Goal: Obtain resource: Download file/media

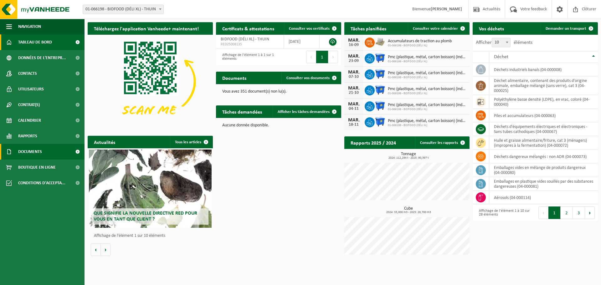
click at [57, 152] on link "Documents" at bounding box center [42, 152] width 85 height 16
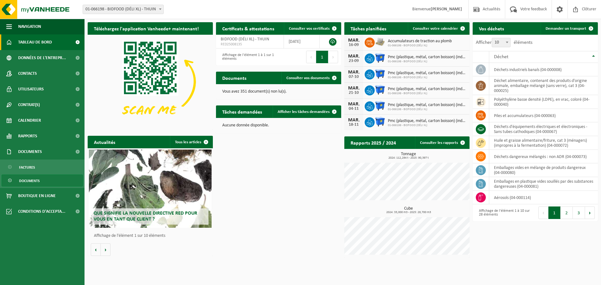
click at [31, 181] on span "Documents" at bounding box center [29, 181] width 21 height 12
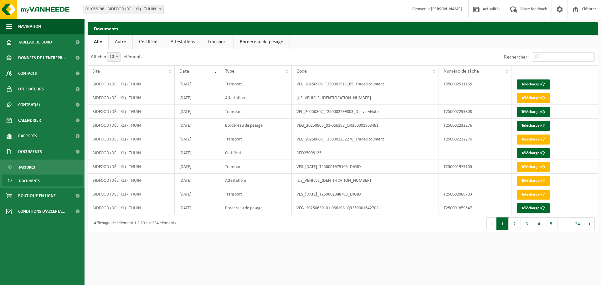
click at [219, 43] on link "Transport" at bounding box center [217, 42] width 32 height 14
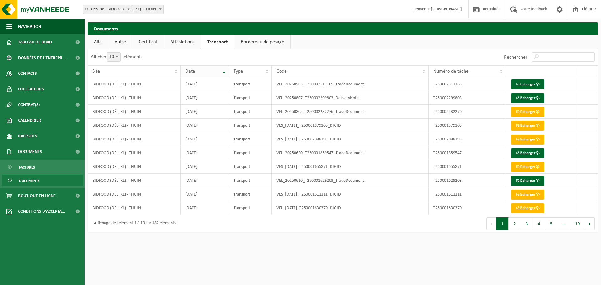
click at [224, 73] on th "Date" at bounding box center [205, 71] width 49 height 12
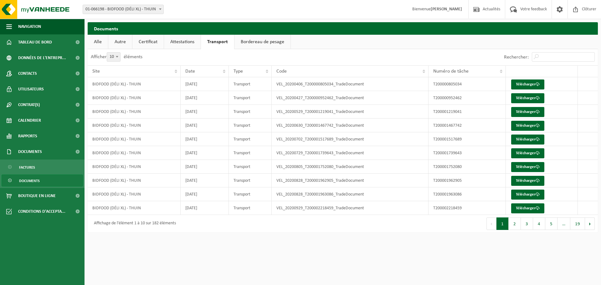
click at [224, 73] on th "Date" at bounding box center [205, 71] width 49 height 12
click at [225, 70] on th "Date" at bounding box center [205, 71] width 49 height 12
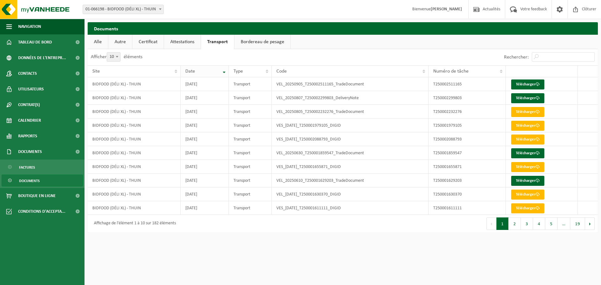
click at [225, 75] on th "Date" at bounding box center [205, 71] width 49 height 12
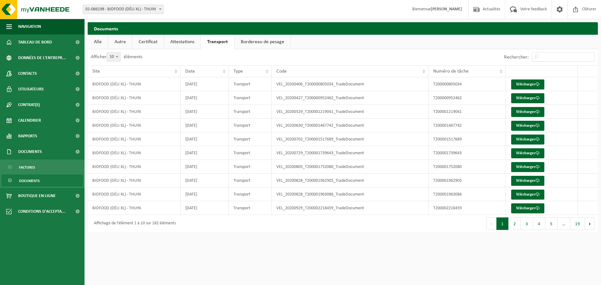
click at [520, 56] on label "Rechercher:" at bounding box center [516, 57] width 25 height 5
click at [532, 56] on input "Rechercher:" at bounding box center [563, 56] width 63 height 9
click at [225, 72] on th "Date" at bounding box center [205, 71] width 49 height 12
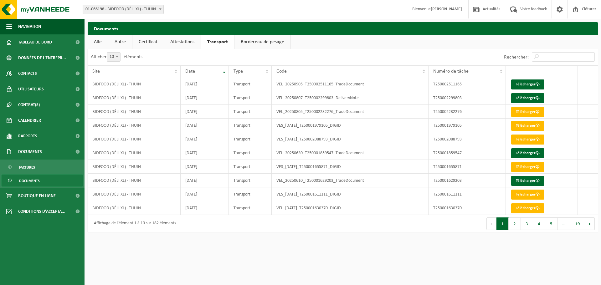
click at [480, 55] on div "Rechercher:" at bounding box center [470, 57] width 255 height 16
click at [517, 63] on div "Rechercher:" at bounding box center [549, 57] width 97 height 16
click at [430, 57] on div "Rechercher:" at bounding box center [470, 57] width 255 height 16
click at [486, 62] on div "Rechercher:" at bounding box center [470, 57] width 255 height 16
drag, startPoint x: 511, startPoint y: 66, endPoint x: 524, endPoint y: 65, distance: 12.3
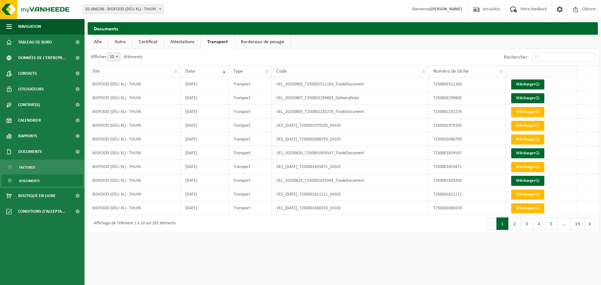
click at [512, 66] on th at bounding box center [542, 71] width 72 height 12
drag, startPoint x: 525, startPoint y: 61, endPoint x: 530, endPoint y: 59, distance: 5.0
click at [527, 60] on div "Rechercher:" at bounding box center [549, 57] width 97 height 16
click at [544, 54] on input "Rechercher:" at bounding box center [563, 56] width 63 height 9
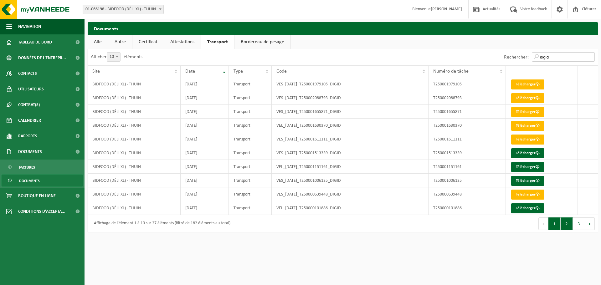
type input "digid"
click at [567, 225] on button "2" at bounding box center [567, 224] width 12 height 13
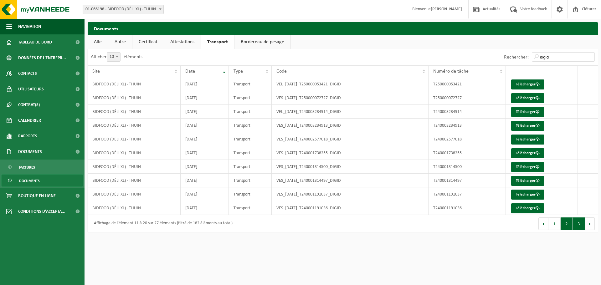
click at [578, 225] on button "3" at bounding box center [579, 224] width 12 height 13
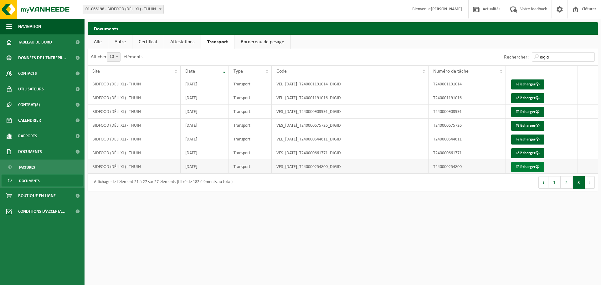
click at [530, 169] on link "Télécharger" at bounding box center [527, 167] width 33 height 10
click at [523, 154] on link "Télécharger" at bounding box center [527, 153] width 33 height 10
click at [532, 140] on link "Télécharger" at bounding box center [527, 140] width 33 height 10
click at [523, 126] on link "Télécharger" at bounding box center [527, 126] width 33 height 10
click at [528, 112] on link "Télécharger" at bounding box center [527, 112] width 33 height 10
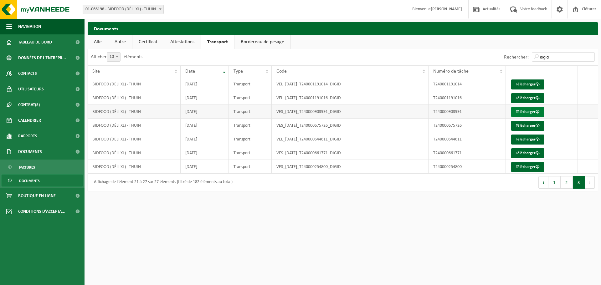
click at [529, 111] on link "Télécharger" at bounding box center [527, 112] width 33 height 10
click at [526, 98] on link "Télécharger" at bounding box center [527, 98] width 33 height 10
click at [526, 83] on link "Télécharger" at bounding box center [527, 85] width 33 height 10
click at [567, 185] on button "2" at bounding box center [567, 182] width 12 height 13
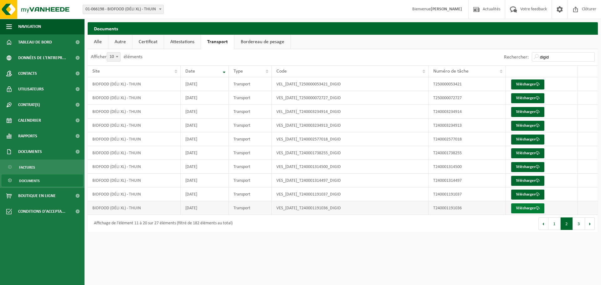
click at [528, 209] on link "Télécharger" at bounding box center [527, 209] width 33 height 10
click at [523, 195] on link "Télécharger" at bounding box center [527, 195] width 33 height 10
click at [529, 180] on link "Télécharger" at bounding box center [527, 181] width 33 height 10
click at [528, 168] on link "Télécharger" at bounding box center [527, 167] width 33 height 10
click at [524, 155] on link "Télécharger" at bounding box center [527, 153] width 33 height 10
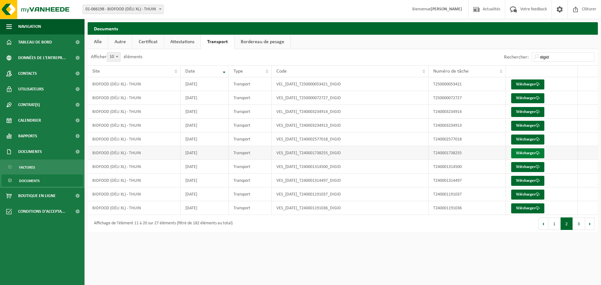
click at [528, 154] on link "Télécharger" at bounding box center [527, 153] width 33 height 10
click at [528, 140] on link "Télécharger" at bounding box center [527, 140] width 33 height 10
click at [529, 126] on link "Télécharger" at bounding box center [527, 126] width 33 height 10
click at [526, 111] on link "Télécharger" at bounding box center [527, 112] width 33 height 10
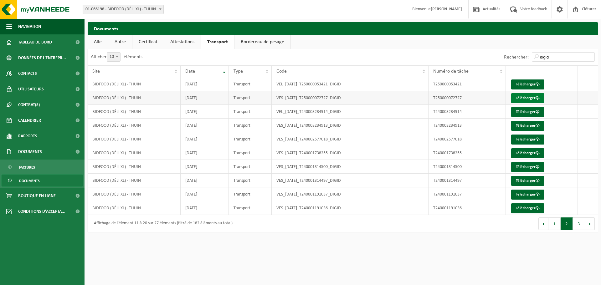
click at [531, 98] on link "Télécharger" at bounding box center [527, 98] width 33 height 10
click at [531, 96] on link "Télécharger" at bounding box center [527, 98] width 33 height 10
click at [526, 82] on link "Télécharger" at bounding box center [527, 85] width 33 height 10
click at [557, 224] on button "1" at bounding box center [555, 224] width 12 height 13
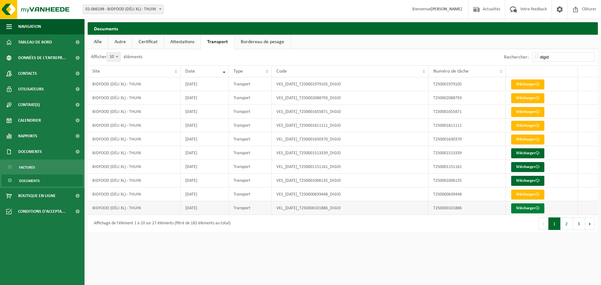
click at [526, 208] on link "Télécharger" at bounding box center [527, 209] width 33 height 10
click at [525, 195] on link "Télécharger" at bounding box center [527, 195] width 33 height 10
click at [527, 179] on link "Télécharger" at bounding box center [527, 181] width 33 height 10
click at [525, 166] on link "Télécharger" at bounding box center [527, 167] width 33 height 10
click at [526, 152] on link "Télécharger" at bounding box center [527, 153] width 33 height 10
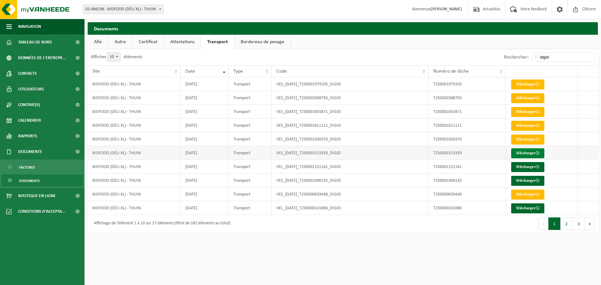
click at [525, 153] on link "Télécharger" at bounding box center [527, 153] width 33 height 10
click at [530, 139] on link "Télécharger" at bounding box center [527, 140] width 33 height 10
click at [525, 141] on link "Télécharger" at bounding box center [527, 140] width 33 height 10
click at [521, 125] on link "Télécharger" at bounding box center [527, 126] width 33 height 10
click at [564, 221] on button "2" at bounding box center [567, 224] width 12 height 13
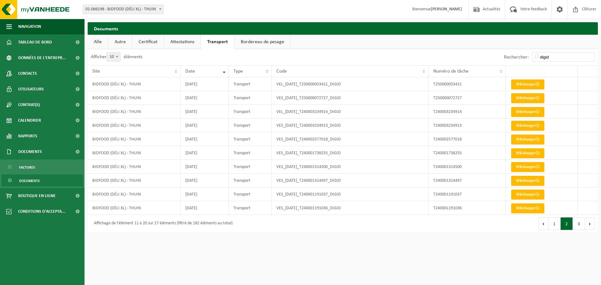
click at [577, 224] on button "3" at bounding box center [579, 224] width 12 height 13
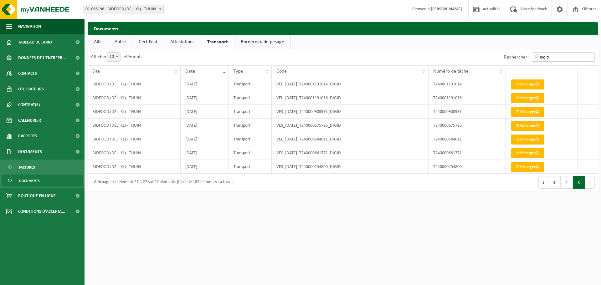
click at [552, 61] on input "digid" at bounding box center [563, 56] width 63 height 9
click at [590, 58] on input "digid" at bounding box center [563, 56] width 63 height 9
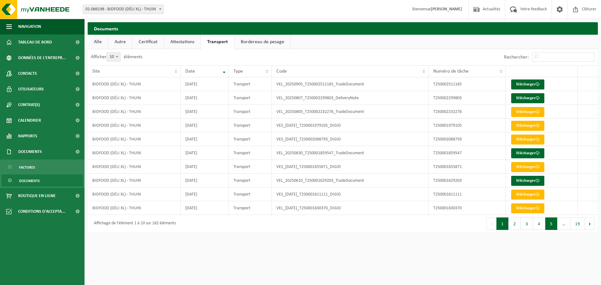
click at [552, 226] on button "5" at bounding box center [552, 224] width 12 height 13
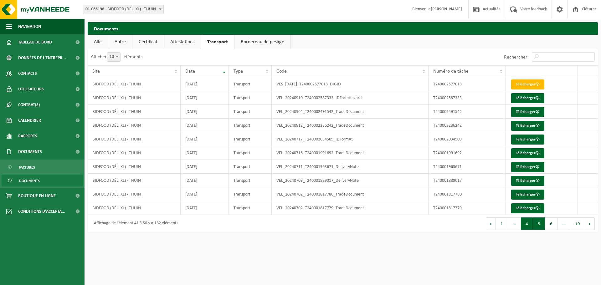
click at [529, 226] on button "4" at bounding box center [527, 224] width 12 height 13
click at [517, 226] on button "2" at bounding box center [515, 224] width 12 height 13
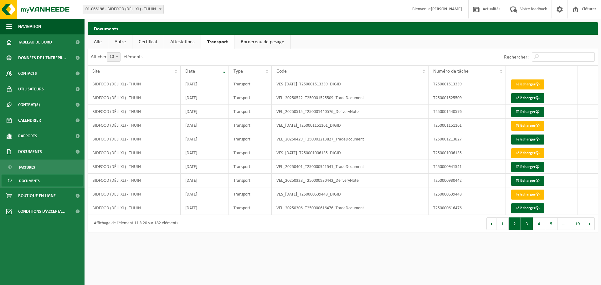
click at [530, 226] on button "3" at bounding box center [527, 224] width 12 height 13
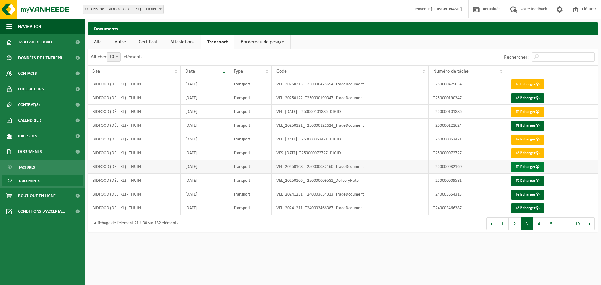
click at [526, 167] on link "Télécharger" at bounding box center [527, 167] width 33 height 10
click at [539, 222] on button "4" at bounding box center [539, 224] width 12 height 13
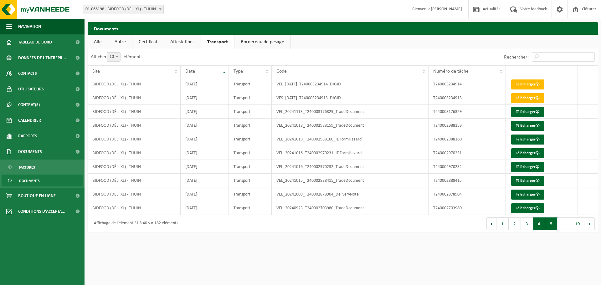
click at [551, 225] on button "5" at bounding box center [552, 224] width 12 height 13
click at [588, 227] on button "Suivant" at bounding box center [590, 224] width 10 height 13
click at [550, 225] on button "7" at bounding box center [552, 224] width 12 height 13
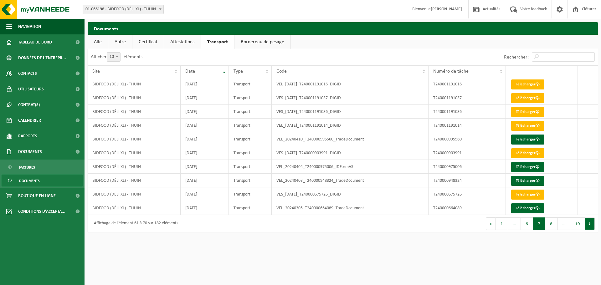
click at [589, 227] on button "Suivant" at bounding box center [590, 224] width 10 height 13
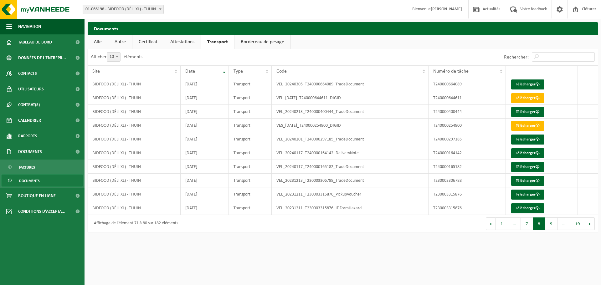
drag, startPoint x: 552, startPoint y: 226, endPoint x: 548, endPoint y: 249, distance: 23.0
click at [548, 249] on html "Site: 01-066198 - BIDFOOD (DÉLI XL) - THUIN 01-066198 - BIDFOOD (DÉLI XL) - THU…" at bounding box center [300, 142] width 601 height 285
click at [525, 225] on button "7" at bounding box center [527, 224] width 12 height 13
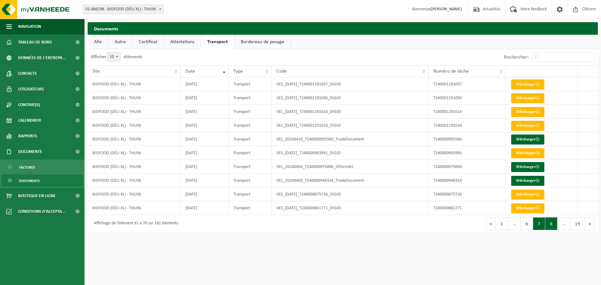
click at [550, 227] on button "8" at bounding box center [552, 224] width 12 height 13
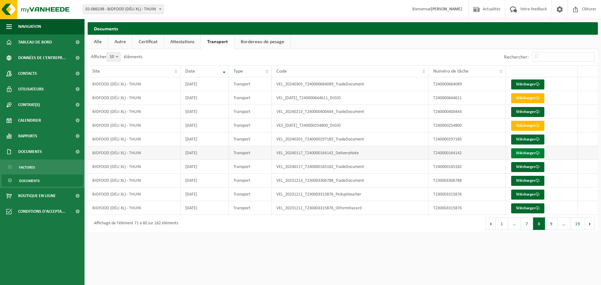
click at [519, 154] on link "Télécharger" at bounding box center [527, 153] width 33 height 10
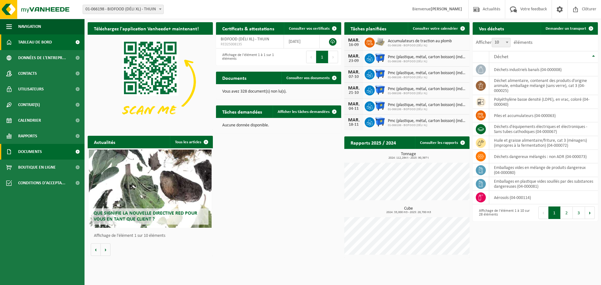
click at [33, 152] on span "Documents" at bounding box center [30, 152] width 24 height 16
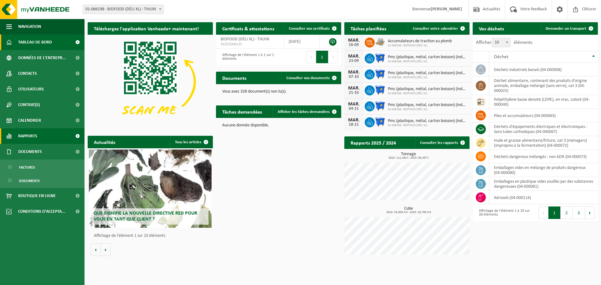
click at [36, 137] on span "Rapports" at bounding box center [27, 136] width 19 height 16
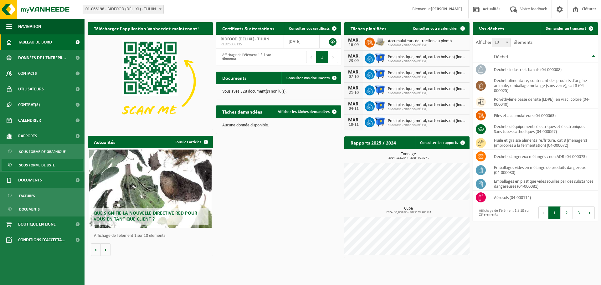
click at [38, 166] on span "Sous forme de liste" at bounding box center [37, 165] width 36 height 12
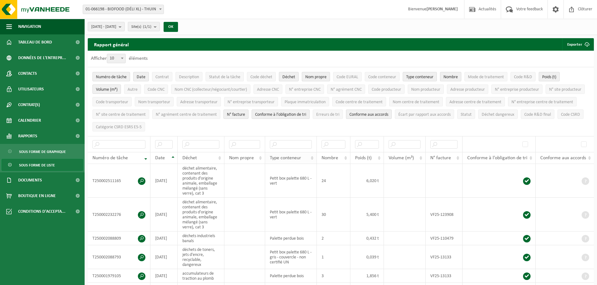
click at [312, 158] on th "Type conteneur" at bounding box center [291, 158] width 52 height 12
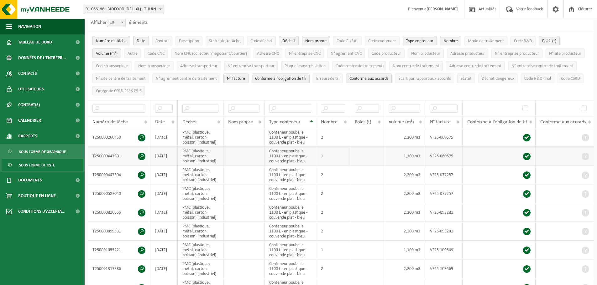
scroll to position [188, 0]
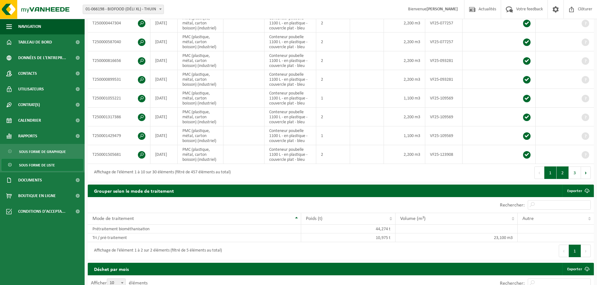
click at [563, 172] on button "2" at bounding box center [562, 173] width 12 height 13
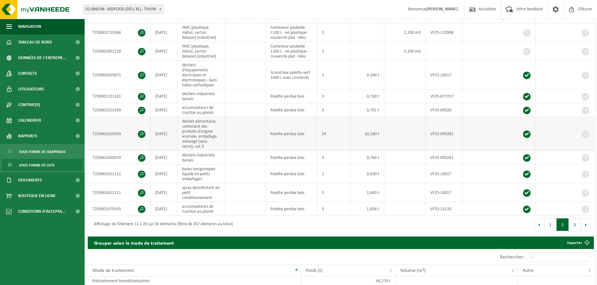
scroll to position [159, 0]
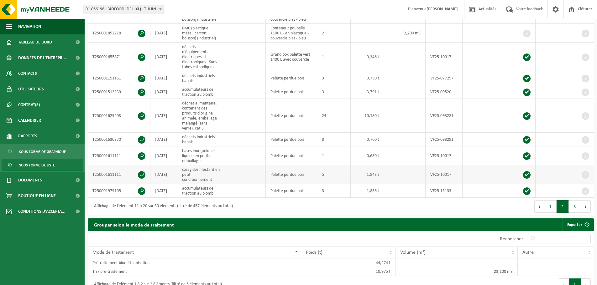
click at [142, 173] on span at bounding box center [142, 175] width 8 height 8
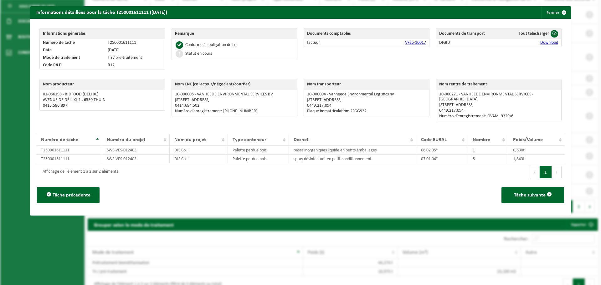
click at [551, 34] on span at bounding box center [555, 34] width 8 height 8
click at [560, 13] on span "button" at bounding box center [564, 12] width 13 height 13
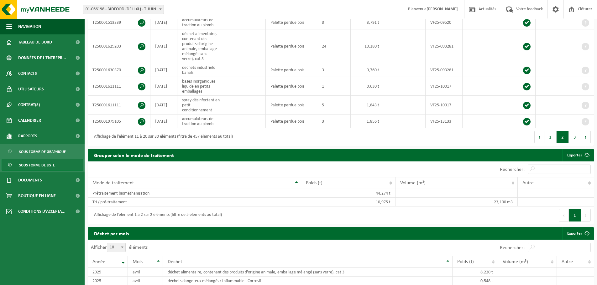
scroll to position [190, 0]
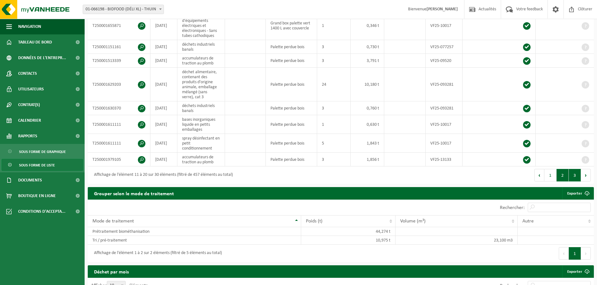
click at [573, 173] on button "3" at bounding box center [574, 175] width 12 height 13
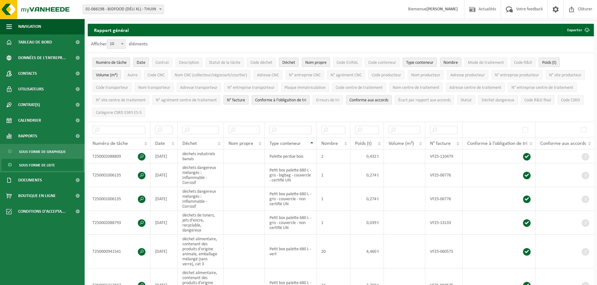
scroll to position [0, 0]
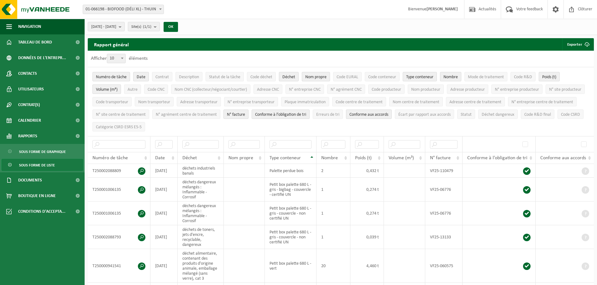
click at [108, 90] on span "Volume (m³)" at bounding box center [107, 89] width 22 height 5
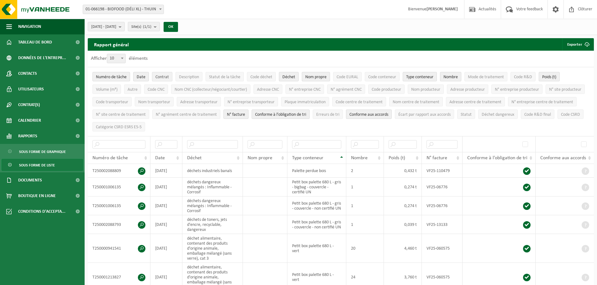
click at [162, 77] on span "Contrat" at bounding box center [161, 77] width 13 height 5
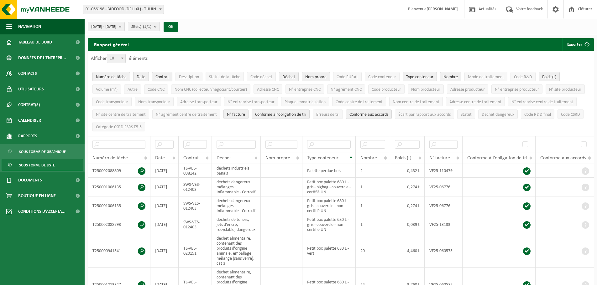
click at [162, 77] on span "Contrat" at bounding box center [161, 77] width 13 height 5
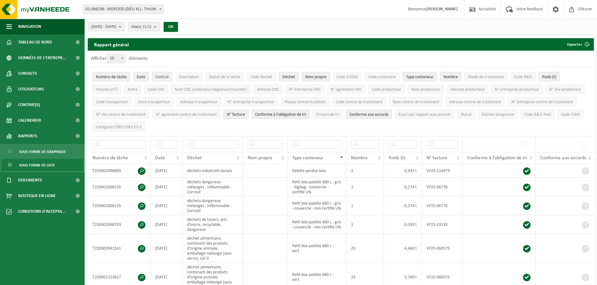
click at [162, 77] on span "Contrat" at bounding box center [161, 77] width 13 height 5
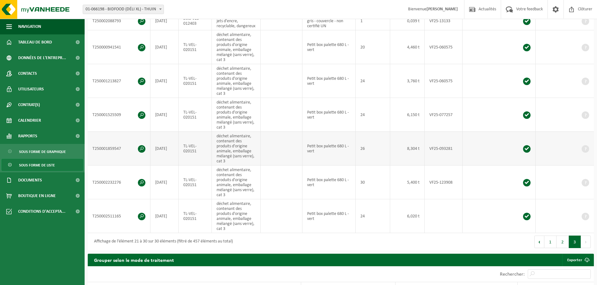
scroll to position [219, 0]
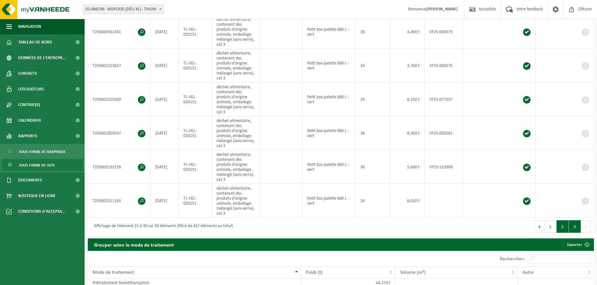
click at [561, 225] on button "2" at bounding box center [562, 226] width 12 height 13
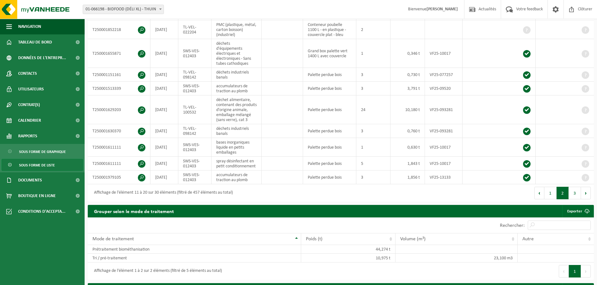
scroll to position [177, 0]
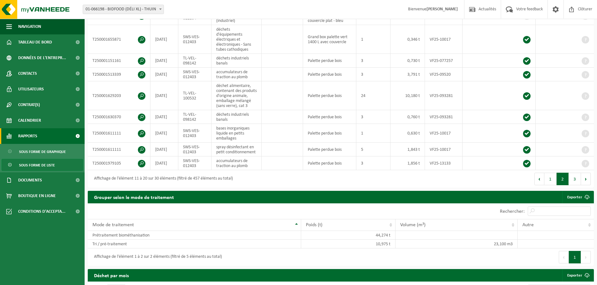
click at [42, 137] on link "Rapports" at bounding box center [42, 136] width 85 height 16
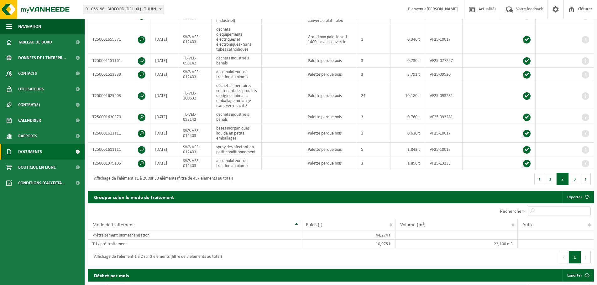
click at [47, 151] on link "Documents" at bounding box center [42, 152] width 85 height 16
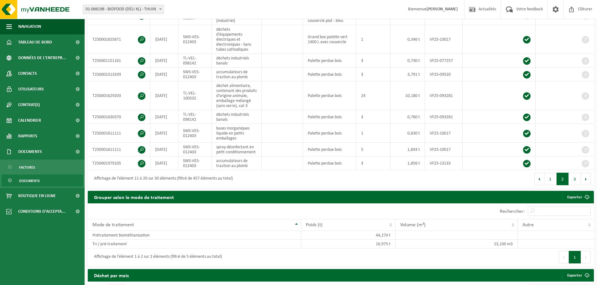
click at [28, 180] on span "Documents" at bounding box center [29, 181] width 21 height 12
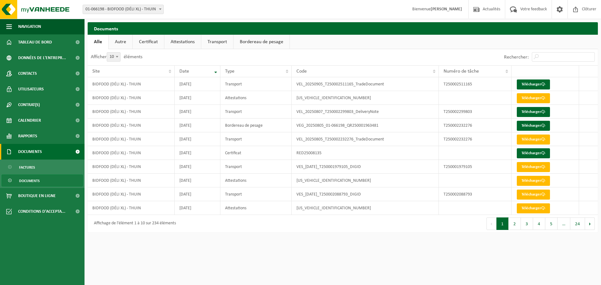
click at [32, 151] on span "Documents" at bounding box center [30, 152] width 24 height 16
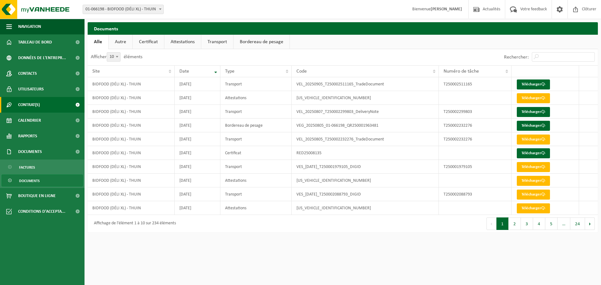
click at [40, 106] on span "Contrat(s)" at bounding box center [29, 105] width 22 height 16
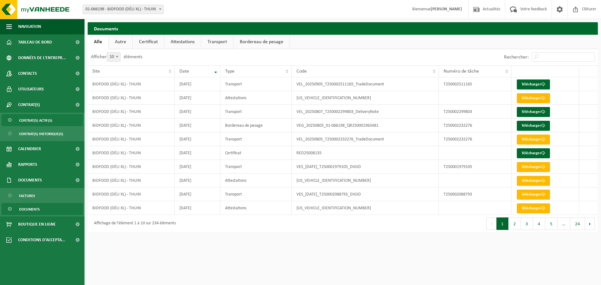
click at [34, 121] on span "Contrat(s) actif(s)" at bounding box center [35, 121] width 33 height 12
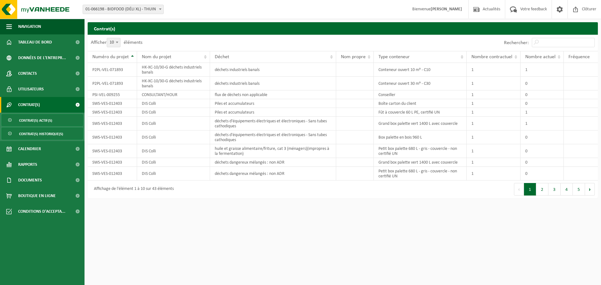
click at [39, 133] on span "Contrat(s) historique(s)" at bounding box center [41, 134] width 44 height 12
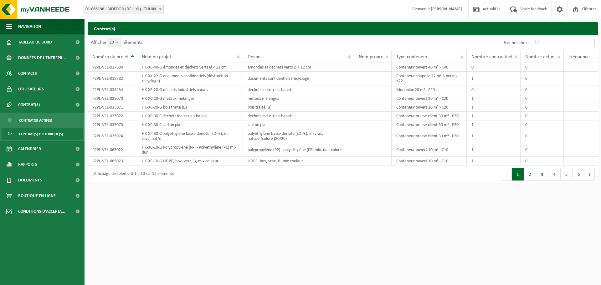
click at [538, 44] on input "Rechercher:" at bounding box center [563, 42] width 63 height 9
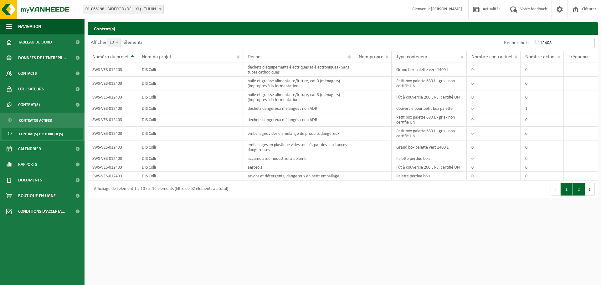
type input "12403"
click at [579, 191] on button "2" at bounding box center [579, 189] width 12 height 13
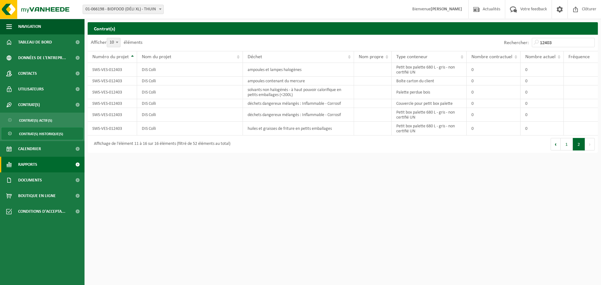
click at [49, 166] on link "Rapports" at bounding box center [42, 165] width 85 height 16
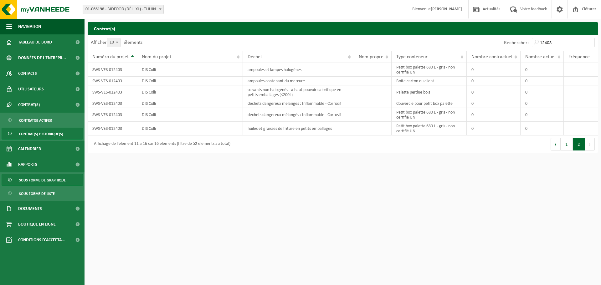
click at [44, 180] on span "Sous forme de graphique" at bounding box center [42, 180] width 47 height 12
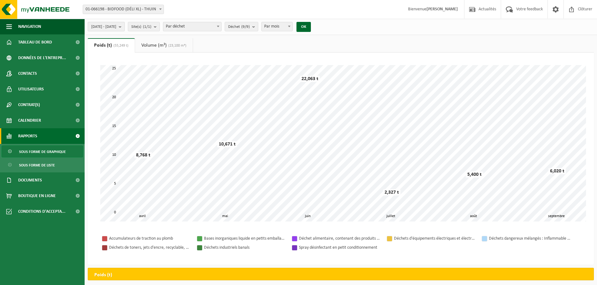
click at [124, 28] on b "submit" at bounding box center [122, 26] width 6 height 9
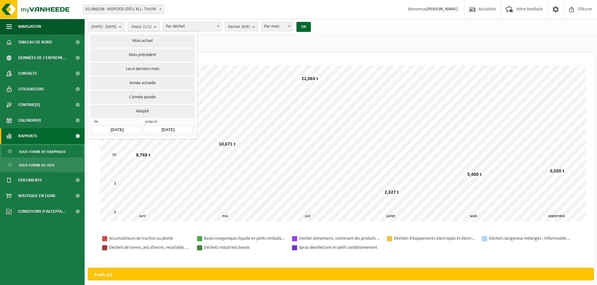
click at [124, 28] on b "submit" at bounding box center [122, 26] width 6 height 9
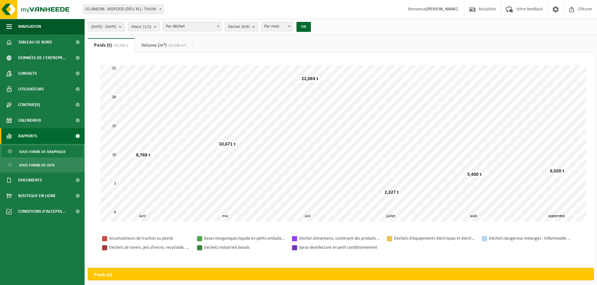
click at [124, 29] on b "submit" at bounding box center [122, 26] width 6 height 9
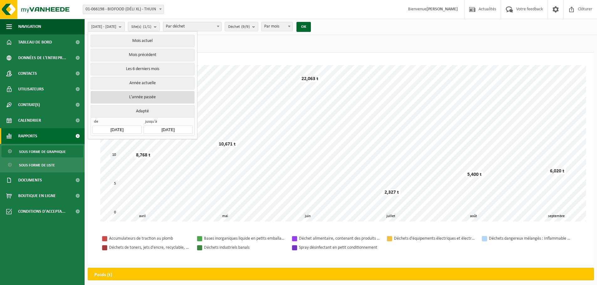
click at [144, 96] on button "L'année passée" at bounding box center [143, 97] width 104 height 13
type input "2024-01-01"
type input "2024-12-31"
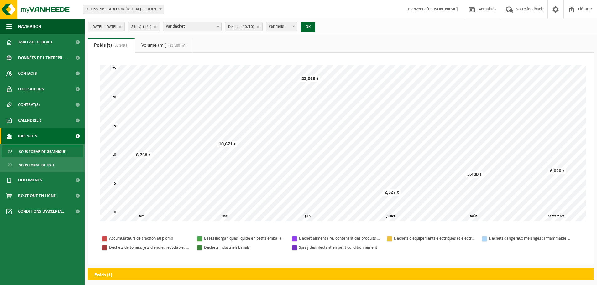
click at [116, 28] on span "2024-01-01 - 2024-12-31" at bounding box center [103, 26] width 25 height 9
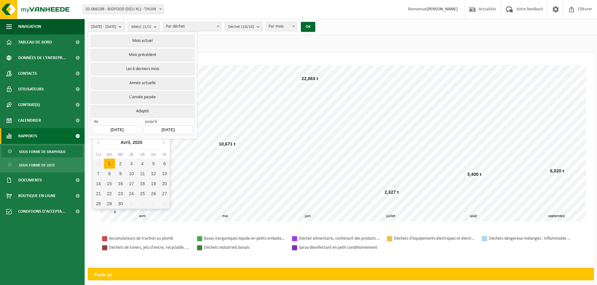
click at [113, 128] on input "2024-01-01" at bounding box center [116, 130] width 49 height 8
click at [118, 129] on input "2024-01-01" at bounding box center [116, 130] width 49 height 8
click at [145, 110] on button "Adapté" at bounding box center [143, 111] width 104 height 12
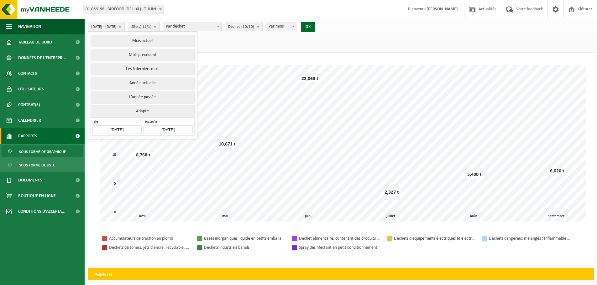
click at [145, 110] on button "Adapté" at bounding box center [143, 111] width 104 height 12
click at [143, 96] on button "L'année passée" at bounding box center [143, 97] width 104 height 13
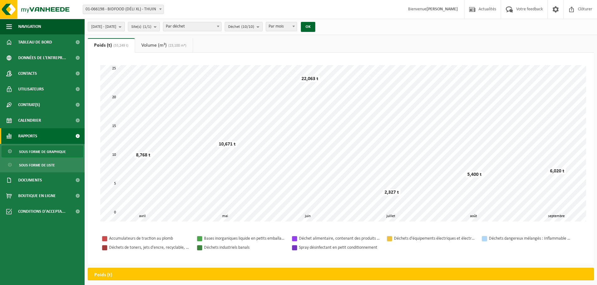
click at [116, 27] on span "2024-01-01 - 2024-12-31" at bounding box center [103, 26] width 25 height 9
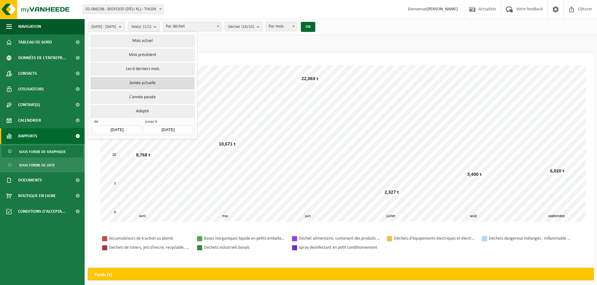
click at [139, 81] on button "Année actuelle" at bounding box center [143, 83] width 104 height 13
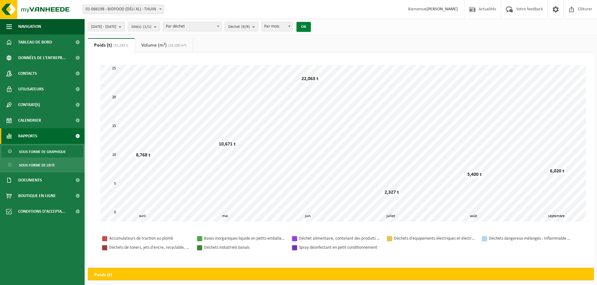
click at [311, 26] on button "OK" at bounding box center [303, 27] width 14 height 10
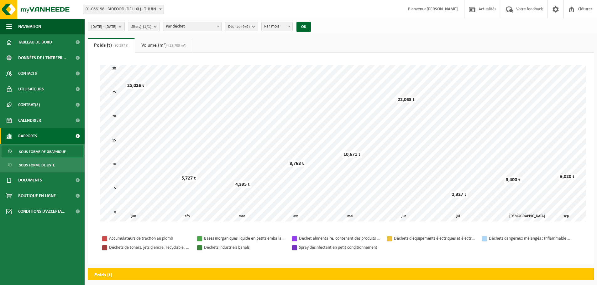
click at [116, 27] on span "2025-01-01 - 2025-09-11" at bounding box center [103, 26] width 25 height 9
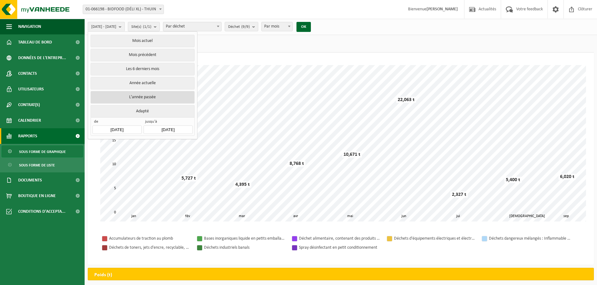
click at [141, 95] on button "L'année passée" at bounding box center [143, 97] width 104 height 13
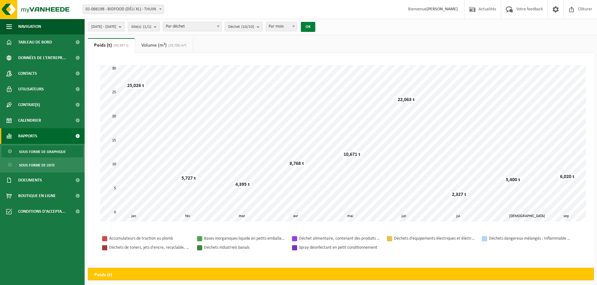
click at [315, 27] on button "OK" at bounding box center [308, 27] width 14 height 10
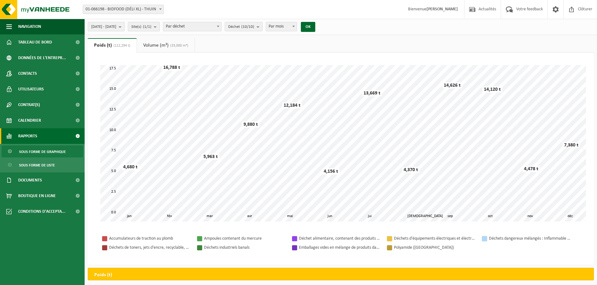
click at [151, 25] on span "Site(s) (1/1)" at bounding box center [141, 26] width 20 height 9
click at [203, 27] on span "Par déchet" at bounding box center [192, 26] width 58 height 9
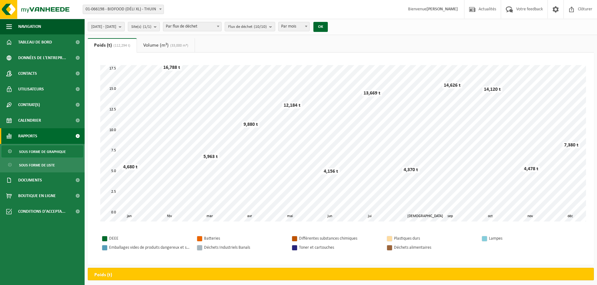
click at [217, 27] on span "Par flux de déchet" at bounding box center [192, 26] width 58 height 9
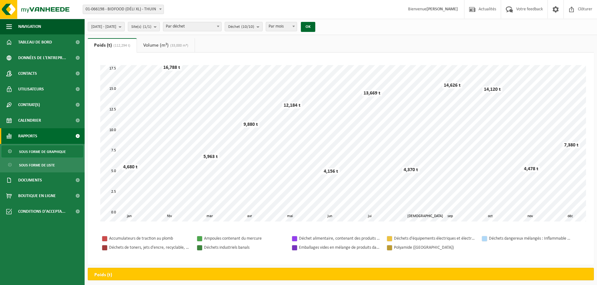
click at [197, 27] on span "Par déchet" at bounding box center [192, 26] width 58 height 9
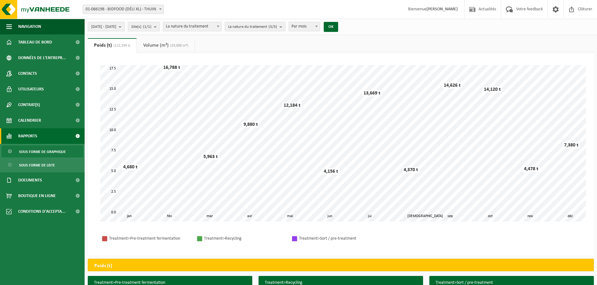
click at [203, 27] on span "La nature du traitement" at bounding box center [192, 26] width 58 height 9
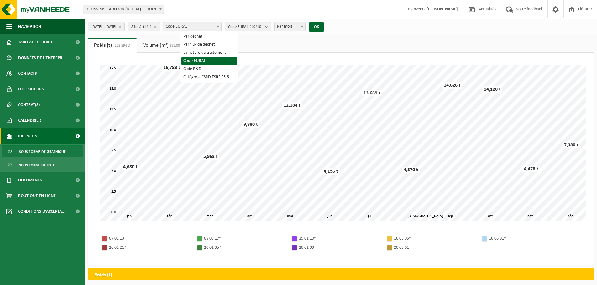
click at [197, 26] on span "Code EURAL" at bounding box center [192, 26] width 58 height 9
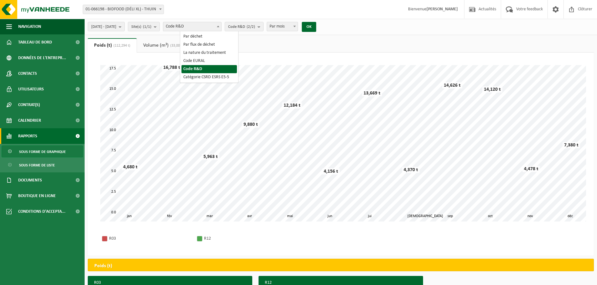
click at [203, 27] on span "Code R&D" at bounding box center [192, 26] width 58 height 9
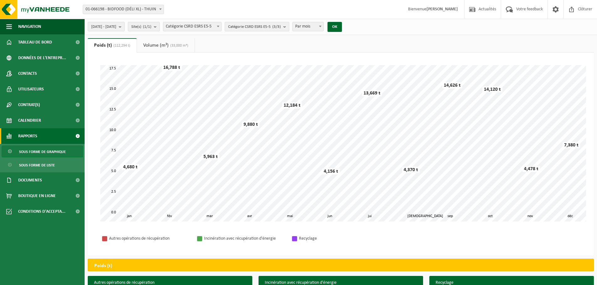
click at [259, 27] on span "Catégorie CSRD ESRS E5-5 (3/3)" at bounding box center [254, 26] width 53 height 9
click at [210, 25] on span "Catégorie CSRD ESRS E5-5" at bounding box center [192, 26] width 58 height 9
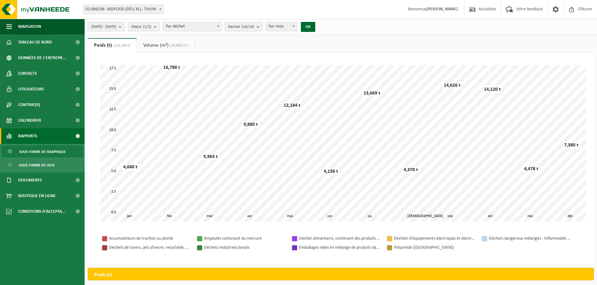
click at [124, 28] on b "submit" at bounding box center [122, 26] width 6 height 9
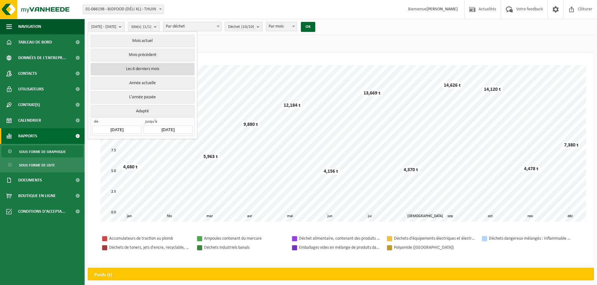
click at [144, 69] on button "Les 6 derniers mois" at bounding box center [143, 69] width 104 height 13
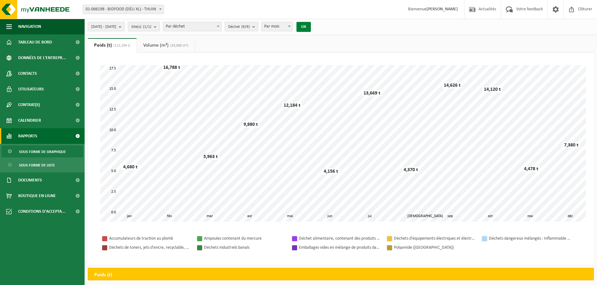
click at [311, 26] on button "OK" at bounding box center [303, 27] width 14 height 10
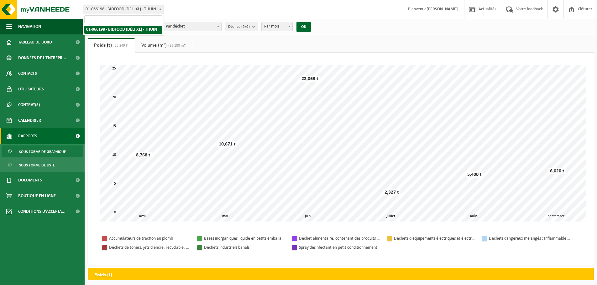
click at [161, 9] on b at bounding box center [160, 9] width 3 height 2
click at [124, 27] on b "submit" at bounding box center [122, 26] width 6 height 9
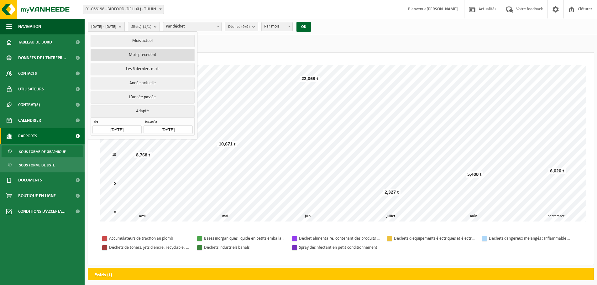
click at [146, 54] on button "Mois précédent" at bounding box center [143, 55] width 104 height 13
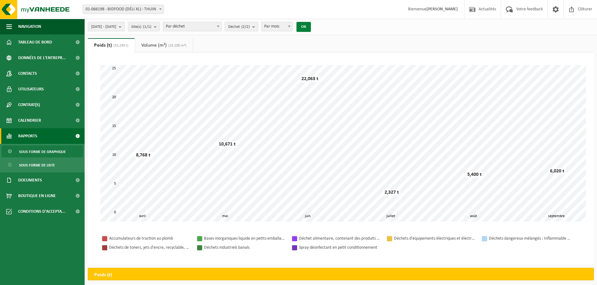
click at [311, 24] on button "OK" at bounding box center [303, 27] width 14 height 10
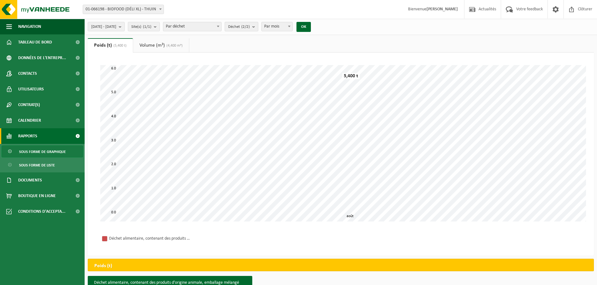
click at [258, 27] on b "submit" at bounding box center [255, 26] width 6 height 9
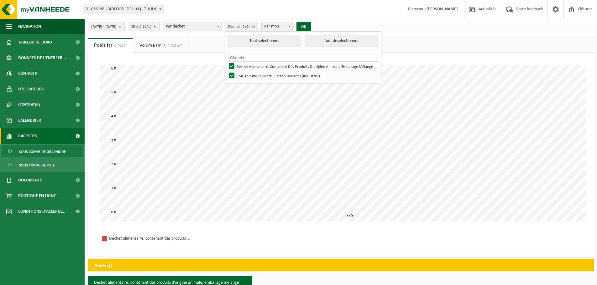
click at [258, 27] on b "submit" at bounding box center [255, 26] width 6 height 9
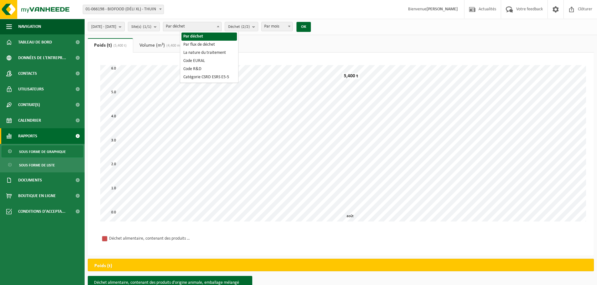
click at [221, 25] on span at bounding box center [218, 26] width 6 height 8
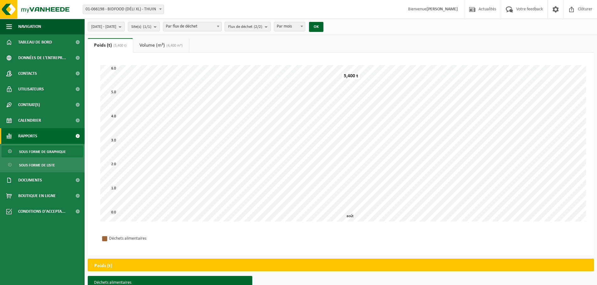
click at [219, 27] on b at bounding box center [218, 27] width 3 height 2
select select "3"
click at [42, 138] on link "Rapports" at bounding box center [42, 136] width 85 height 16
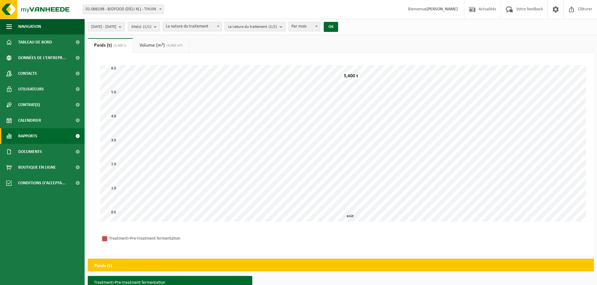
click at [42, 138] on link "Rapports" at bounding box center [42, 136] width 85 height 16
click at [37, 164] on span "Sous forme de liste" at bounding box center [37, 165] width 36 height 12
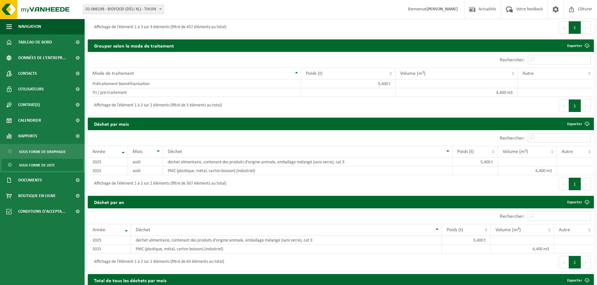
scroll to position [257, 0]
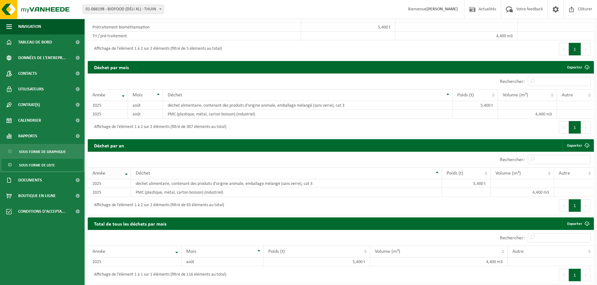
click at [127, 173] on th "Année" at bounding box center [109, 174] width 43 height 12
click at [34, 135] on span "Rapports" at bounding box center [27, 136] width 19 height 16
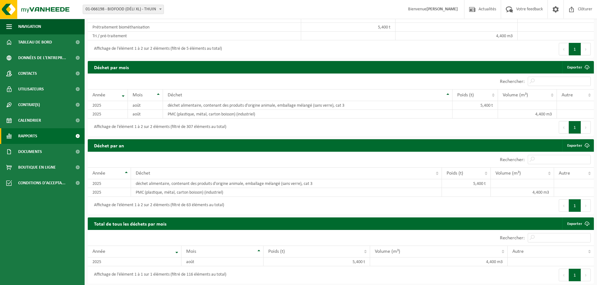
click at [34, 136] on span "Rapports" at bounding box center [27, 136] width 19 height 16
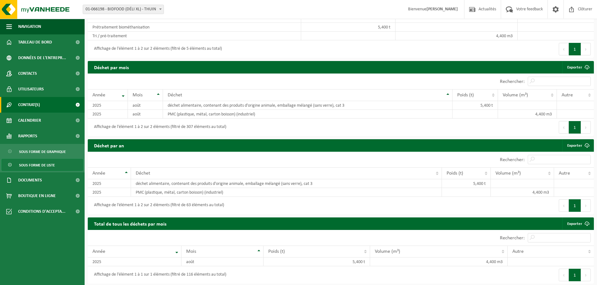
click at [39, 107] on span "Contrat(s)" at bounding box center [29, 105] width 22 height 16
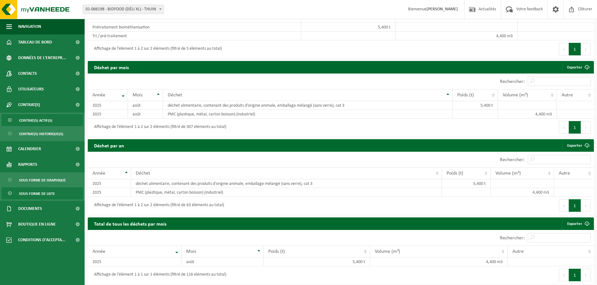
click at [35, 120] on span "Contrat(s) actif(s)" at bounding box center [35, 121] width 33 height 12
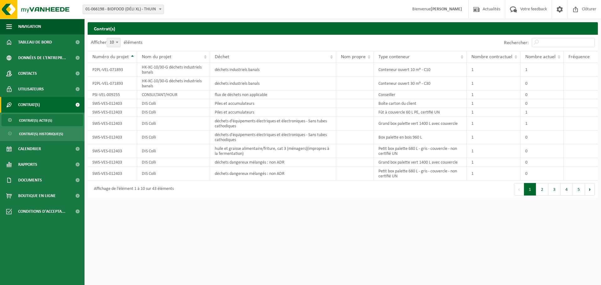
click at [43, 119] on span "Contrat(s) actif(s)" at bounding box center [35, 121] width 33 height 12
drag, startPoint x: 0, startPoint y: 0, endPoint x: 43, endPoint y: 119, distance: 126.4
click at [43, 119] on span "Contrat(s) actif(s)" at bounding box center [35, 121] width 33 height 12
click at [33, 134] on span "Contrat(s) historique(s)" at bounding box center [41, 134] width 44 height 12
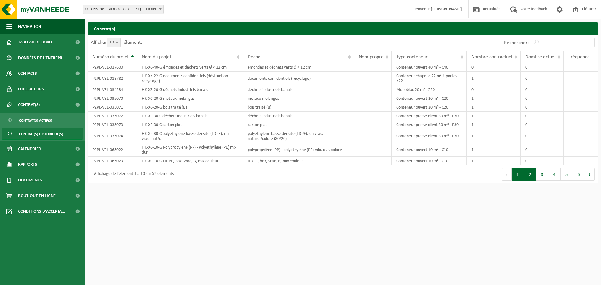
click at [531, 174] on button "2" at bounding box center [530, 174] width 12 height 13
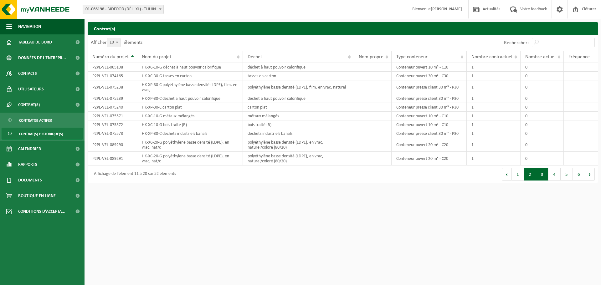
click at [544, 176] on button "3" at bounding box center [542, 174] width 12 height 13
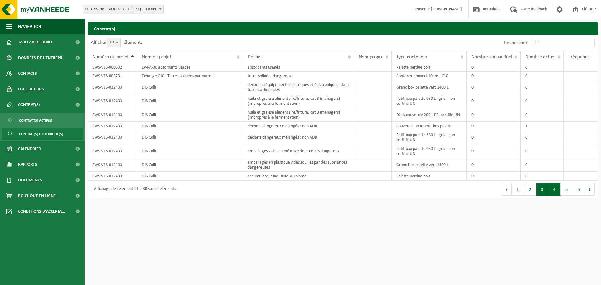
click at [556, 191] on button "4" at bounding box center [555, 189] width 12 height 13
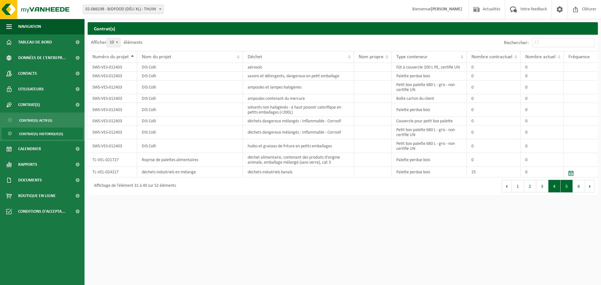
click at [569, 186] on button "5" at bounding box center [567, 186] width 12 height 13
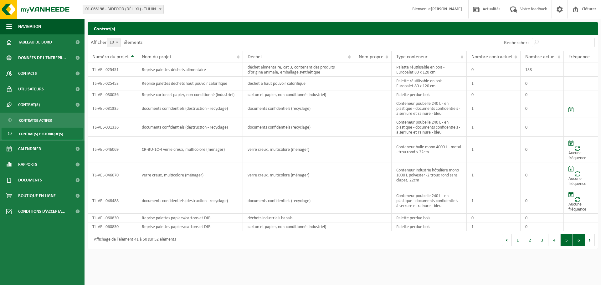
click at [578, 240] on button "6" at bounding box center [579, 240] width 12 height 13
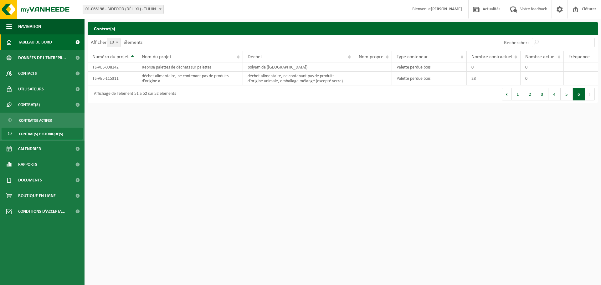
click at [34, 42] on span "Tableau de bord" at bounding box center [35, 42] width 34 height 16
